Goal: Transaction & Acquisition: Purchase product/service

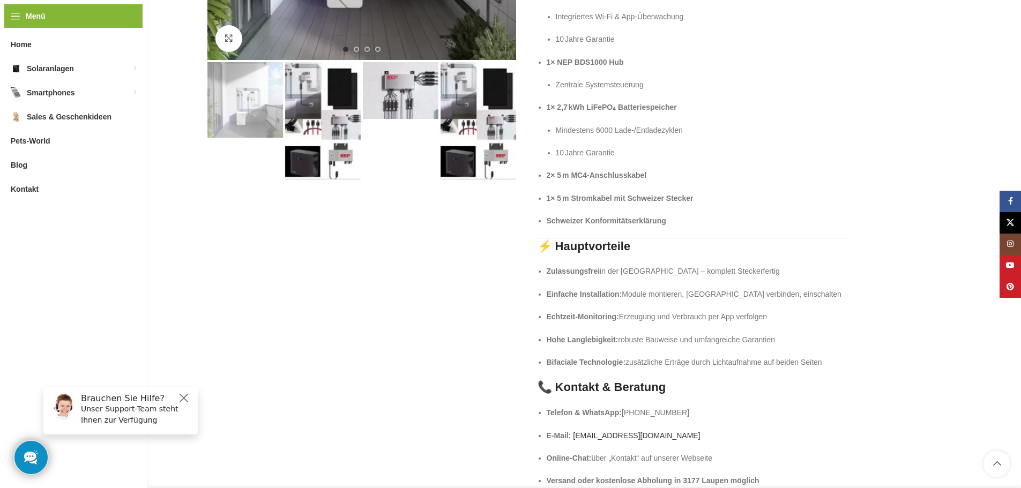
scroll to position [375, 0]
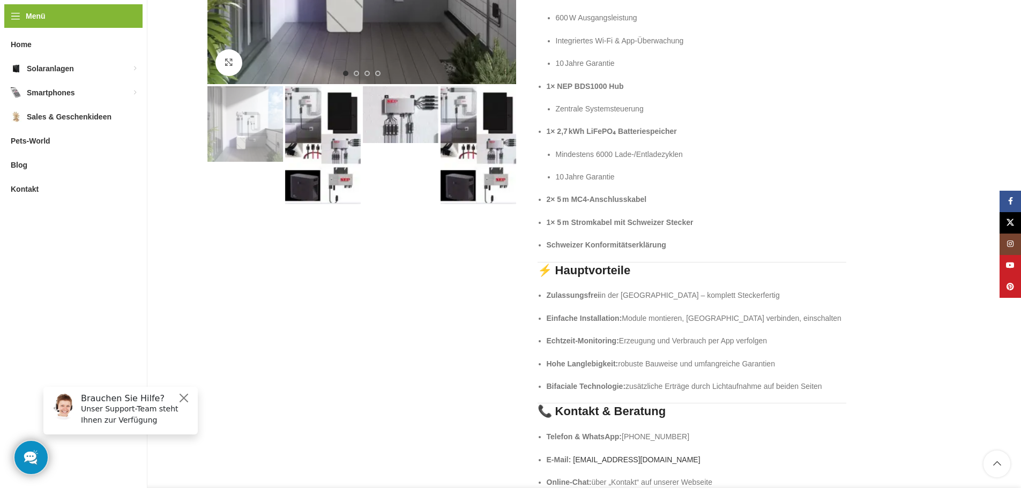
click at [390, 116] on img "3 / 4" at bounding box center [401, 114] width 76 height 57
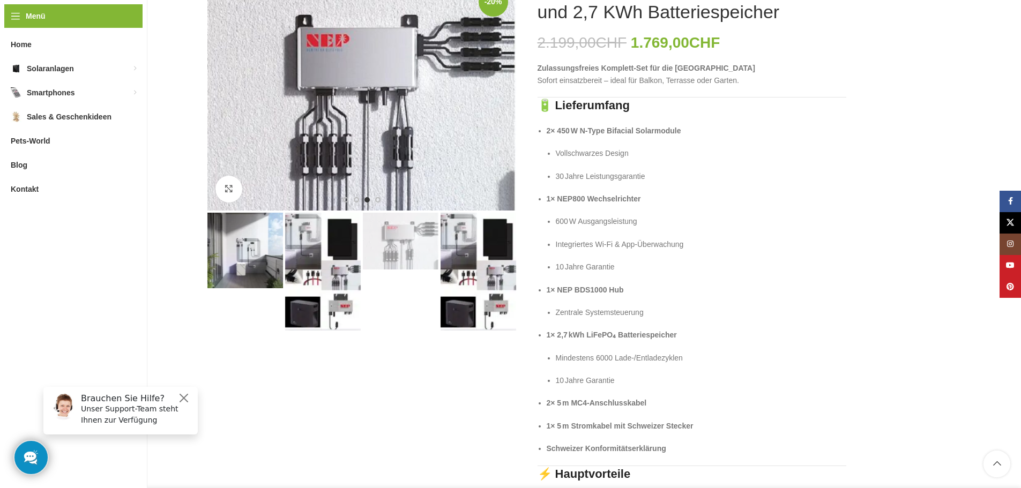
scroll to position [107, 0]
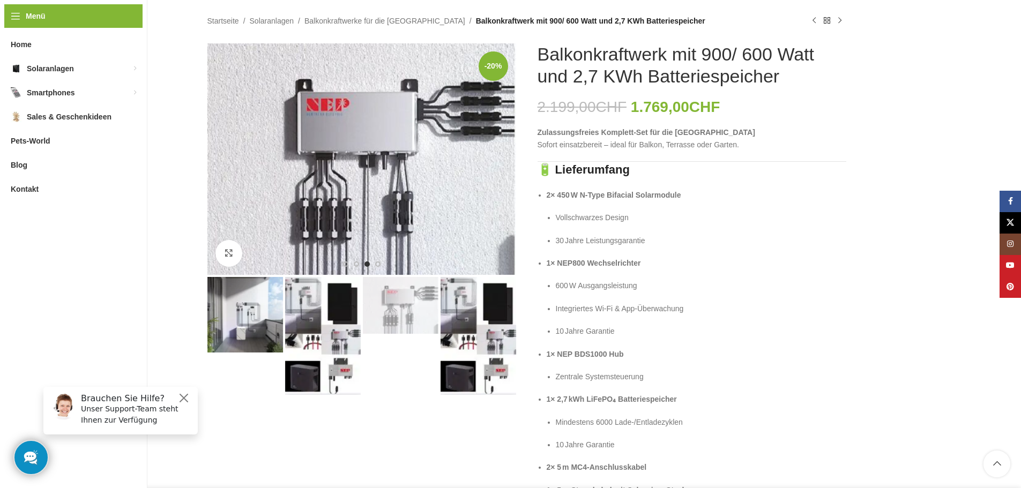
click at [500, 298] on img "4 / 4" at bounding box center [479, 336] width 76 height 118
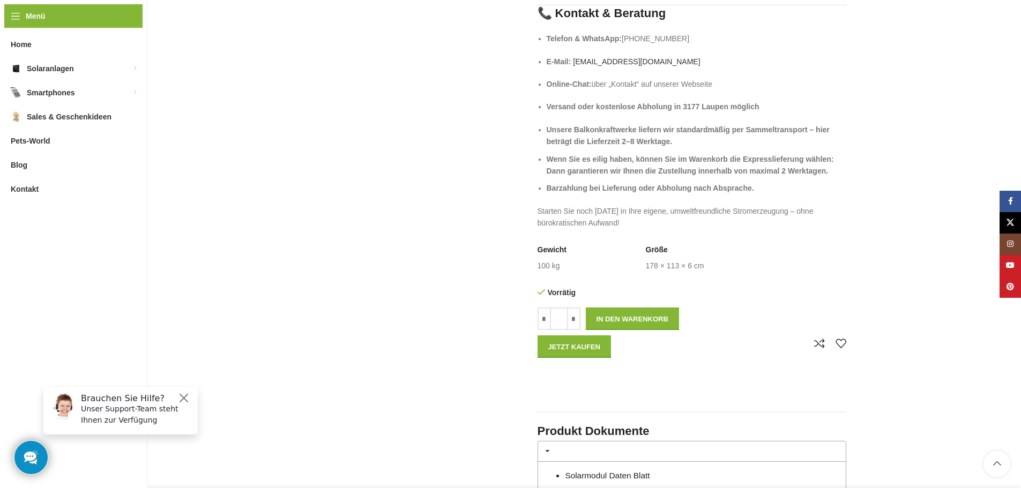
scroll to position [804, 0]
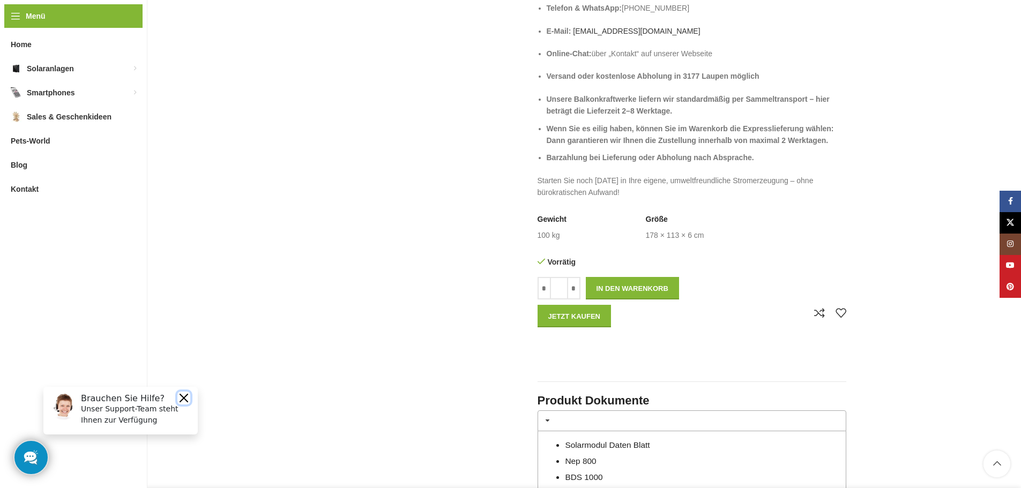
click at [182, 394] on button "Close" at bounding box center [183, 398] width 13 height 13
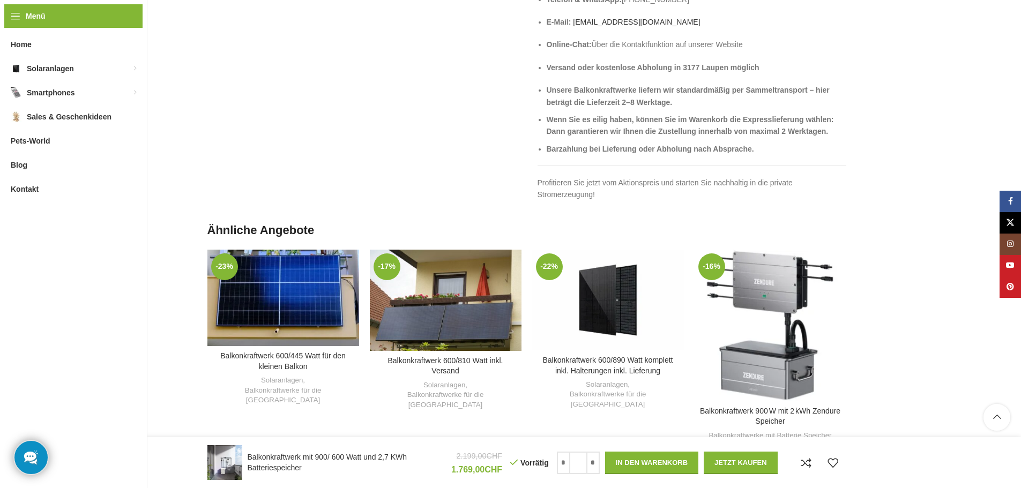
scroll to position [2198, 0]
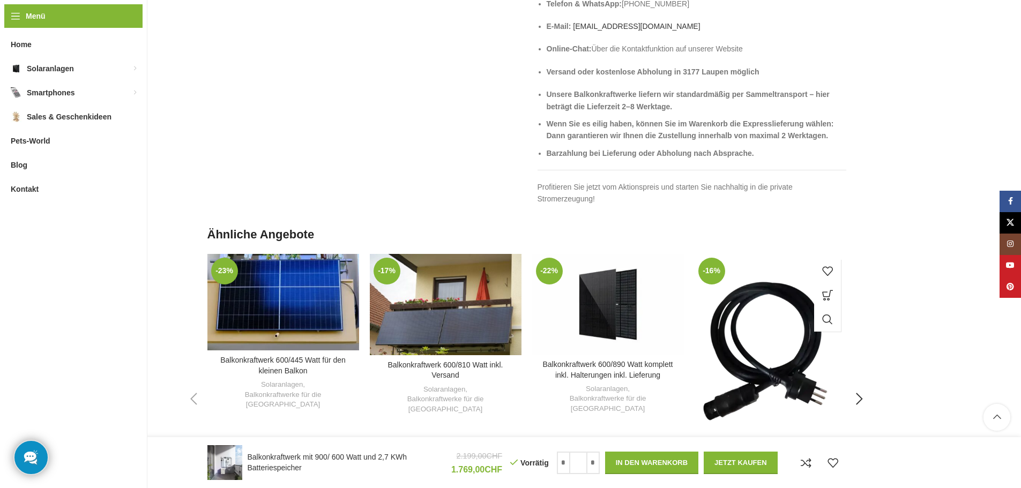
click at [778, 331] on div "Balkonkraftwerk 900 W mit 2 kWh Zendure Speicher" at bounding box center [782, 355] width 25 height 202
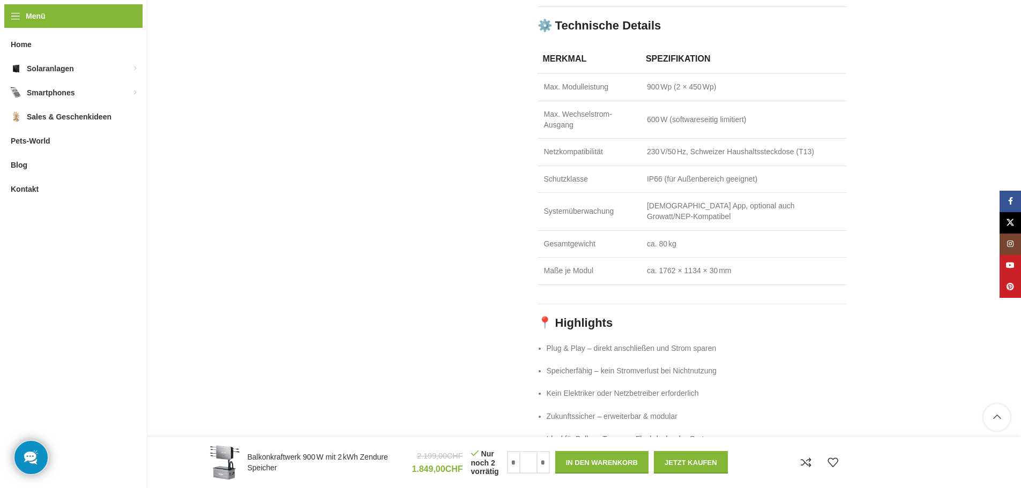
scroll to position [1876, 0]
